Goal: Task Accomplishment & Management: Use online tool/utility

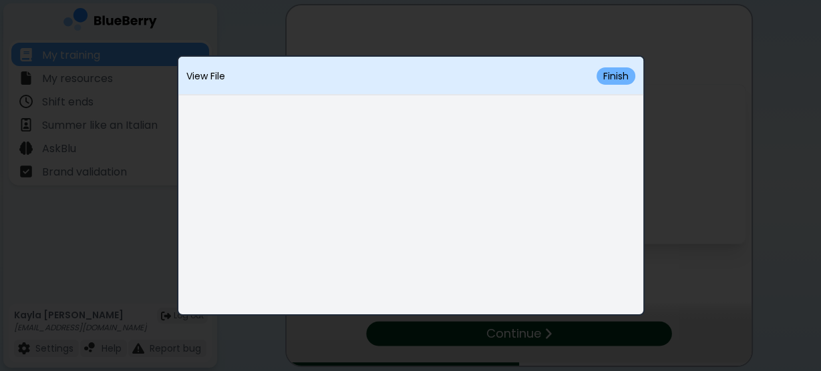
click at [605, 75] on button "Finish" at bounding box center [615, 75] width 39 height 17
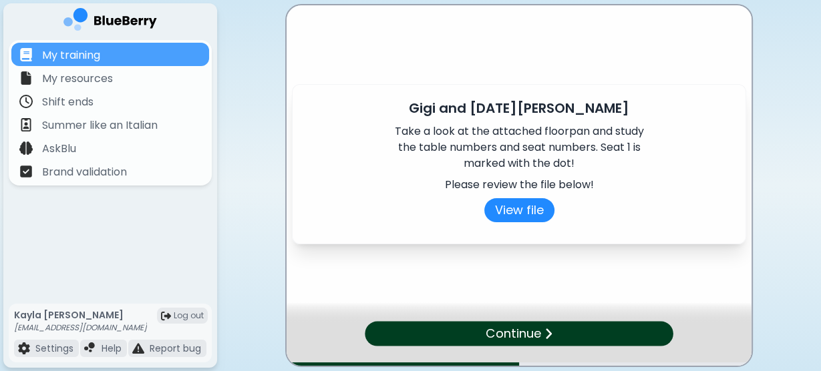
drag, startPoint x: 486, startPoint y: 335, endPoint x: 497, endPoint y: 329, distance: 12.8
click at [486, 335] on p "Continue" at bounding box center [512, 333] width 55 height 19
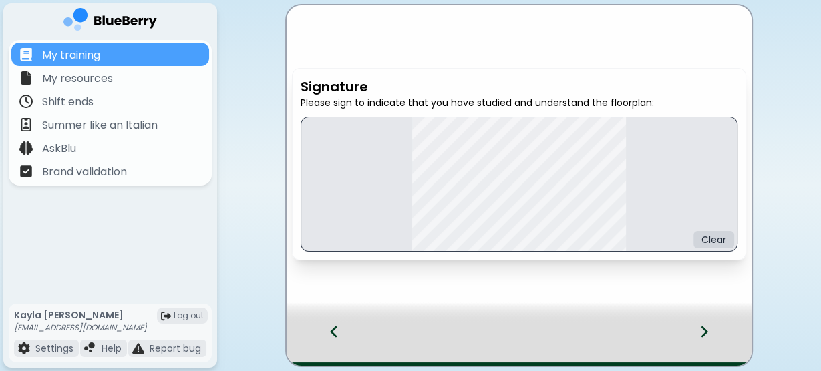
click at [707, 332] on icon at bounding box center [704, 331] width 7 height 11
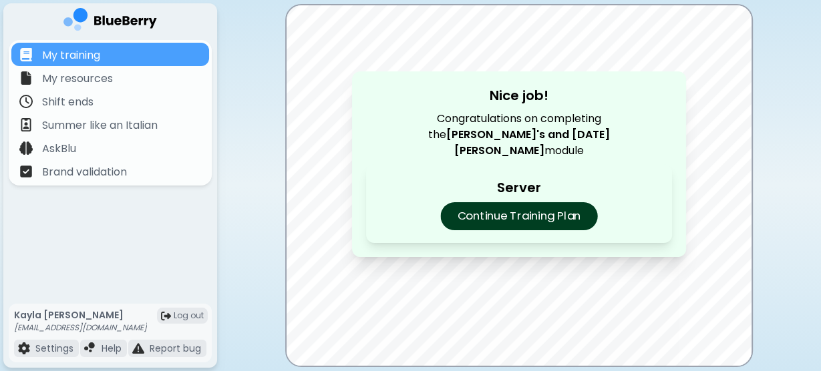
click at [569, 206] on p "Continue Training Plan" at bounding box center [518, 216] width 157 height 28
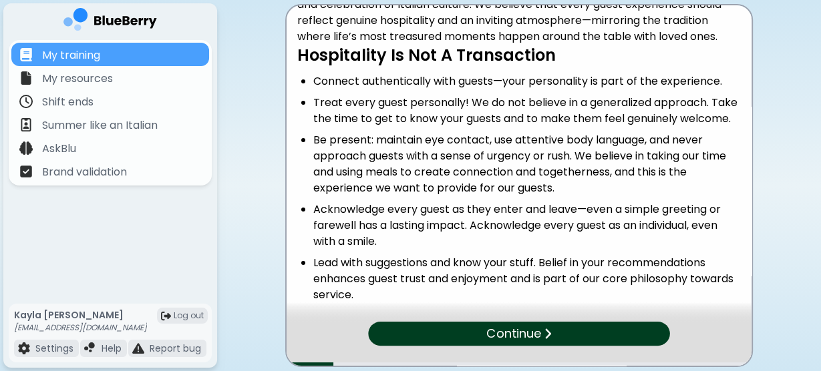
scroll to position [140, 0]
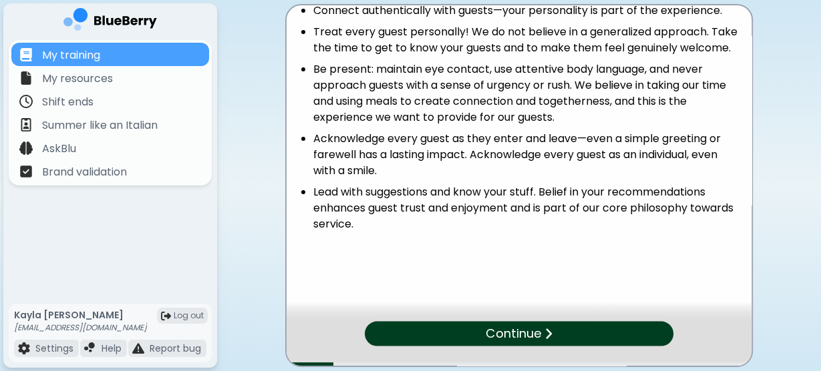
click at [524, 333] on p "Continue" at bounding box center [512, 333] width 55 height 19
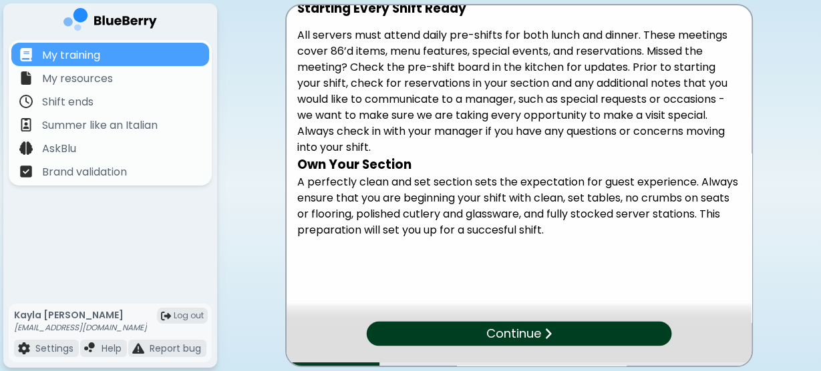
scroll to position [23, 0]
click at [557, 332] on div "Continue" at bounding box center [519, 334] width 302 height 24
